Goal: Find specific page/section: Find specific page/section

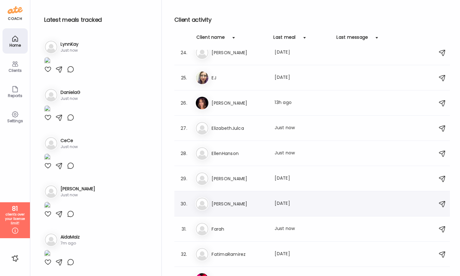
scroll to position [589, 0]
click at [219, 76] on h3 "EJ" at bounding box center [239, 79] width 55 height 8
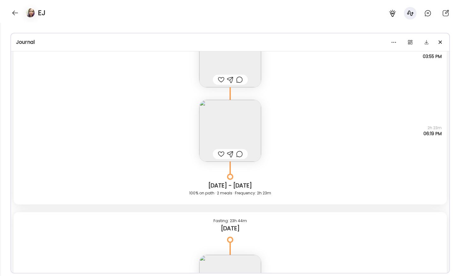
scroll to position [8842, 0]
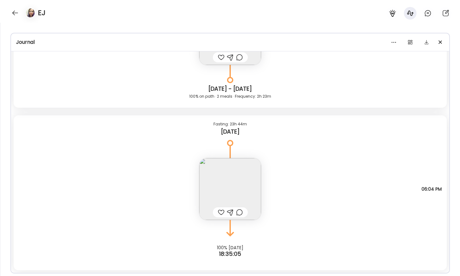
click at [233, 180] on img at bounding box center [230, 189] width 62 height 62
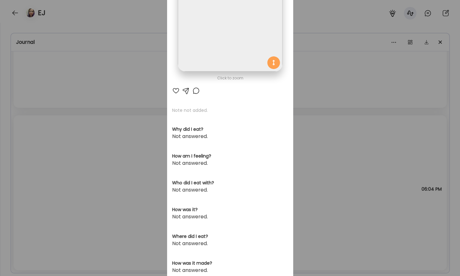
click at [199, 18] on img at bounding box center [230, 19] width 104 height 104
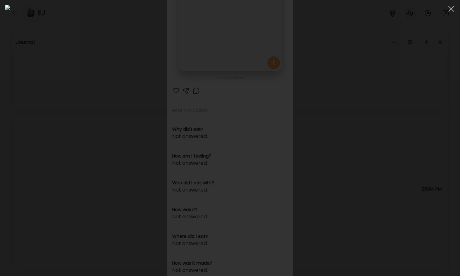
click at [65, 166] on div at bounding box center [230, 138] width 450 height 266
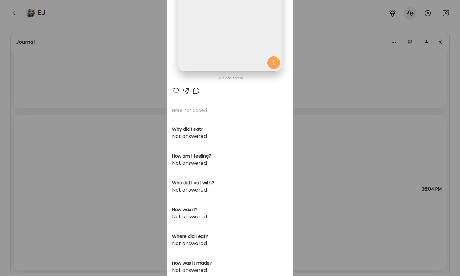
click at [65, 166] on div "Ate Coach Dashboard Wahoo! It’s official Take a moment to set up your Coach Pro…" at bounding box center [230, 138] width 460 height 276
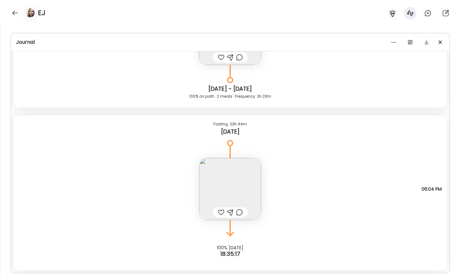
click at [230, 176] on img at bounding box center [230, 189] width 62 height 62
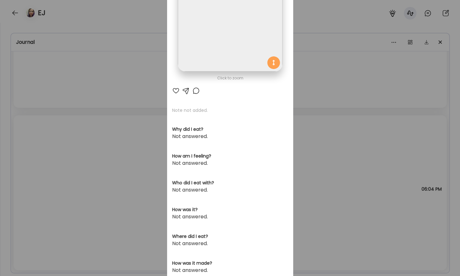
click at [209, 46] on img at bounding box center [230, 19] width 104 height 104
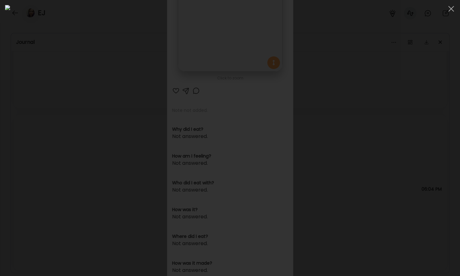
click at [68, 129] on div at bounding box center [230, 138] width 450 height 266
click at [68, 129] on div "Ate Coach Dashboard Wahoo! It’s official Take a moment to set up your Coach Pro…" at bounding box center [230, 138] width 460 height 276
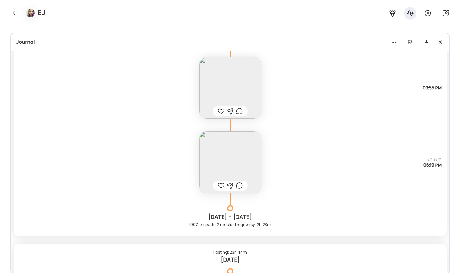
scroll to position [8714, 0]
click at [219, 156] on img at bounding box center [230, 163] width 62 height 62
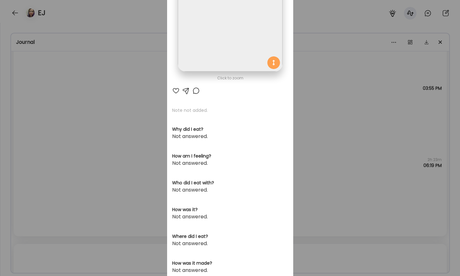
click at [203, 59] on img at bounding box center [230, 19] width 104 height 104
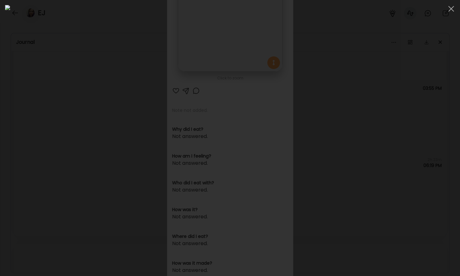
click at [82, 108] on div at bounding box center [230, 138] width 450 height 266
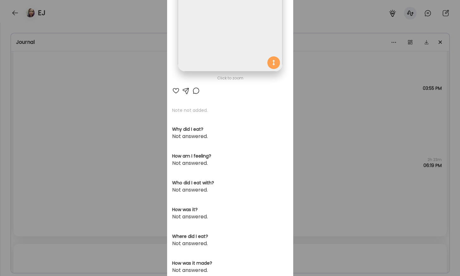
click at [82, 108] on div "Ate Coach Dashboard Wahoo! It’s official Take a moment to set up your Coach Pro…" at bounding box center [230, 138] width 460 height 276
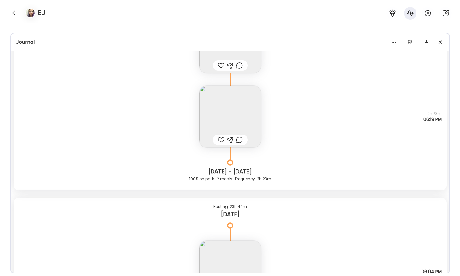
scroll to position [8842, 0]
